Goal: Navigation & Orientation: Find specific page/section

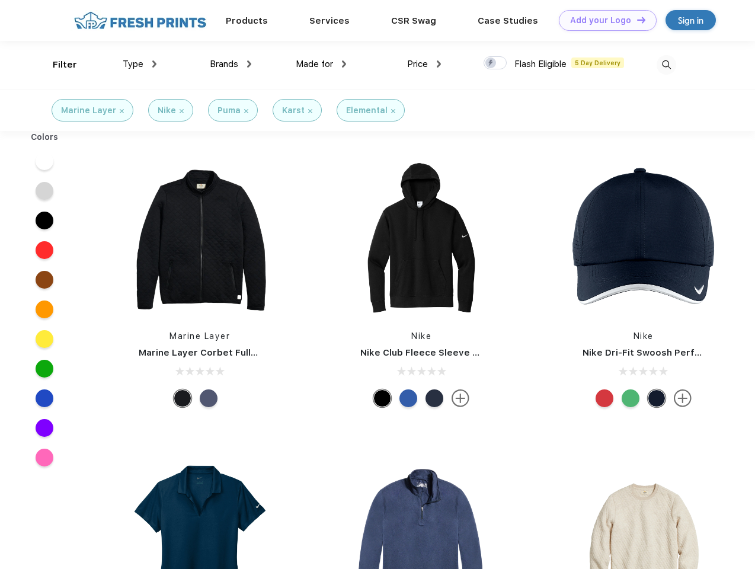
click at [603, 20] on link "Add your Logo Design Tool" at bounding box center [608, 20] width 98 height 21
click at [0, 0] on div "Design Tool" at bounding box center [0, 0] width 0 height 0
click at [636, 20] on link "Add your Logo Design Tool" at bounding box center [608, 20] width 98 height 21
click at [57, 65] on div "Filter" at bounding box center [65, 65] width 24 height 14
click at [140, 64] on span "Type" at bounding box center [133, 64] width 21 height 11
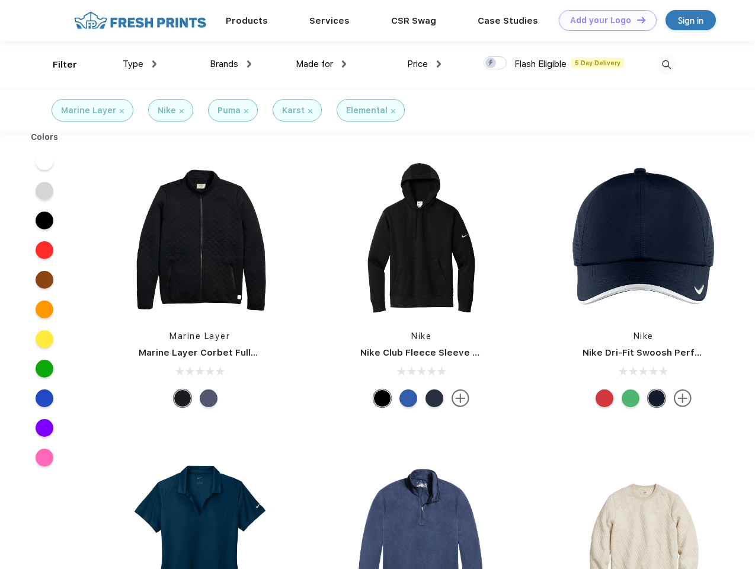
click at [230, 64] on span "Brands" at bounding box center [224, 64] width 28 height 11
click at [321, 64] on span "Made for" at bounding box center [314, 64] width 37 height 11
click at [424, 64] on span "Price" at bounding box center [417, 64] width 21 height 11
click at [495, 63] on div at bounding box center [494, 62] width 23 height 13
click at [491, 63] on input "checkbox" at bounding box center [487, 60] width 8 height 8
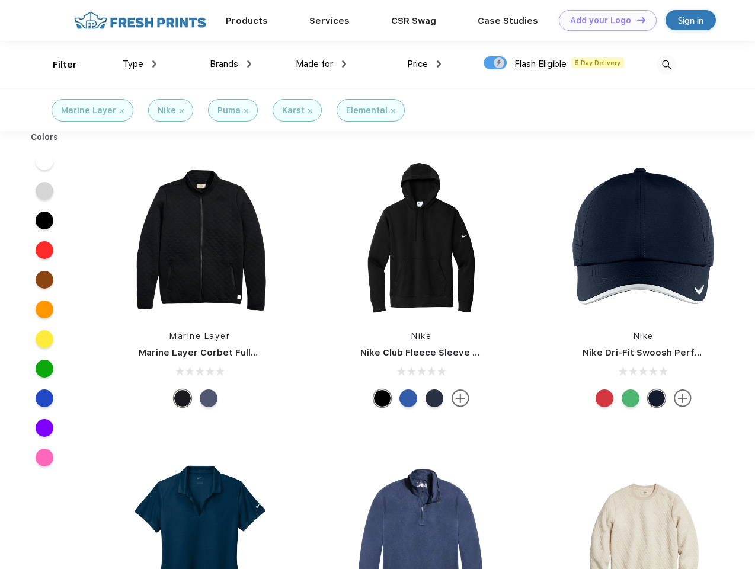
click at [666, 65] on img at bounding box center [666, 65] width 20 height 20
